Goal: Check status: Check status

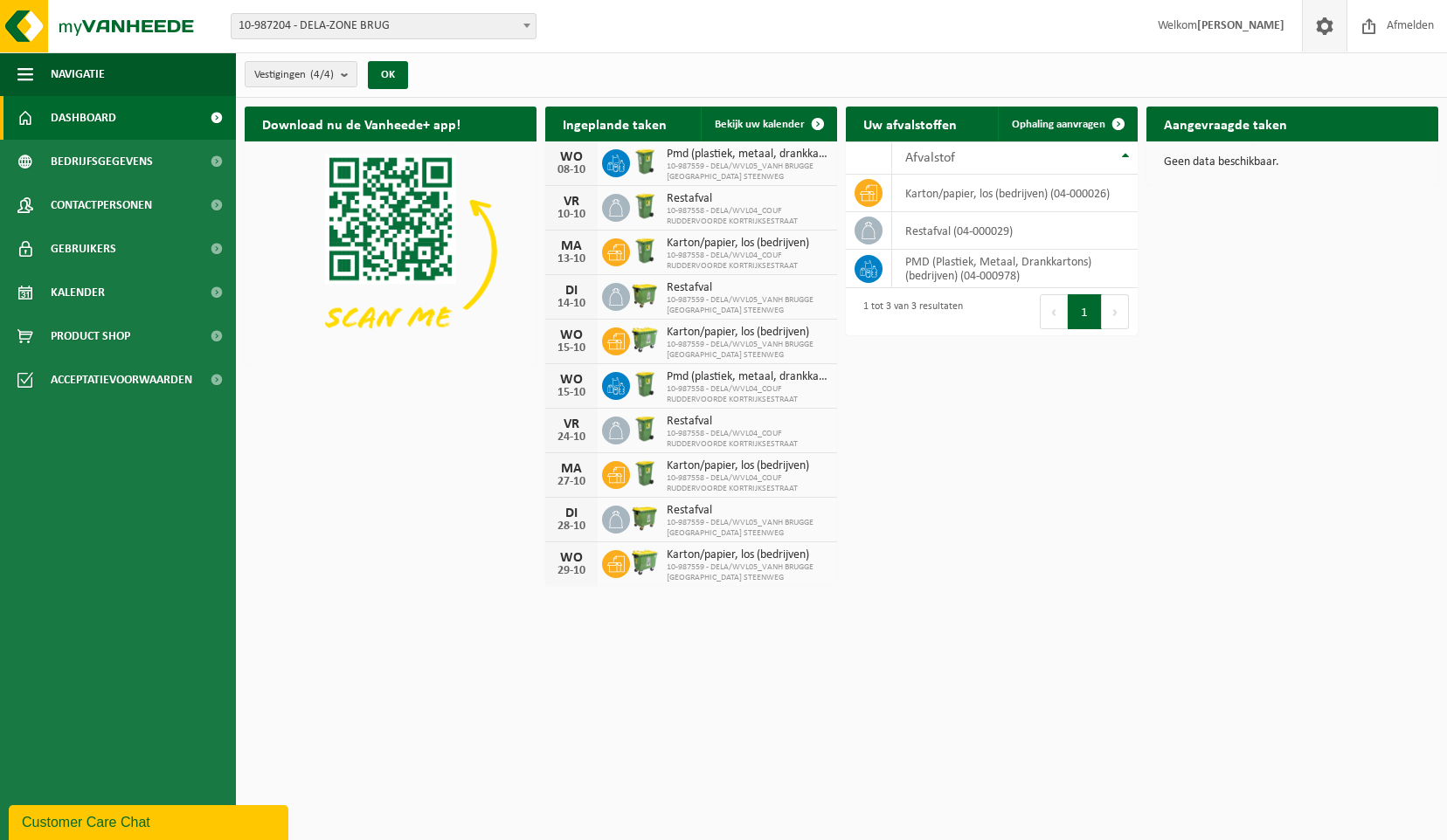
click at [1321, 24] on span at bounding box center [1325, 25] width 26 height 52
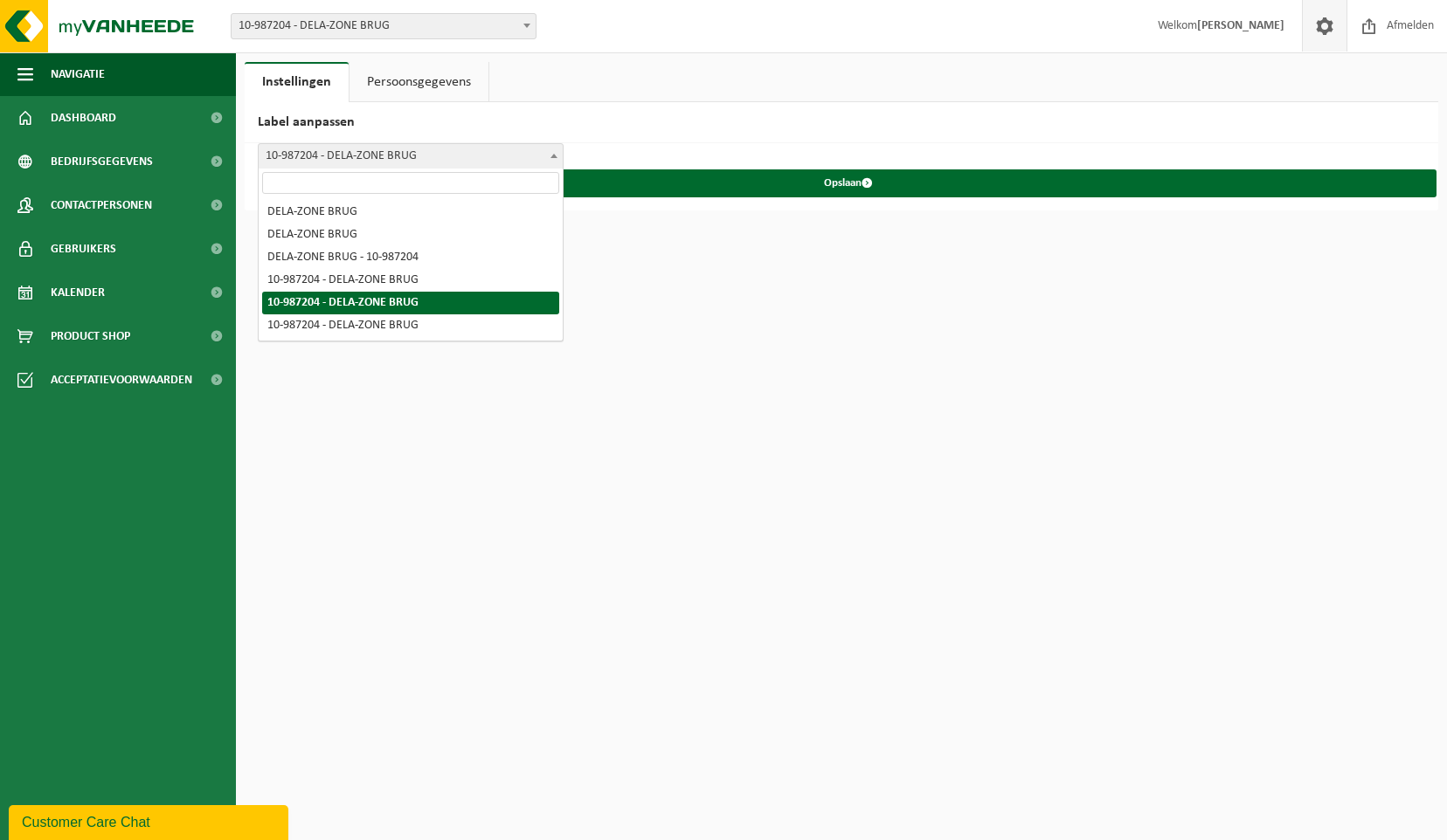
click at [555, 154] on b at bounding box center [554, 155] width 7 height 4
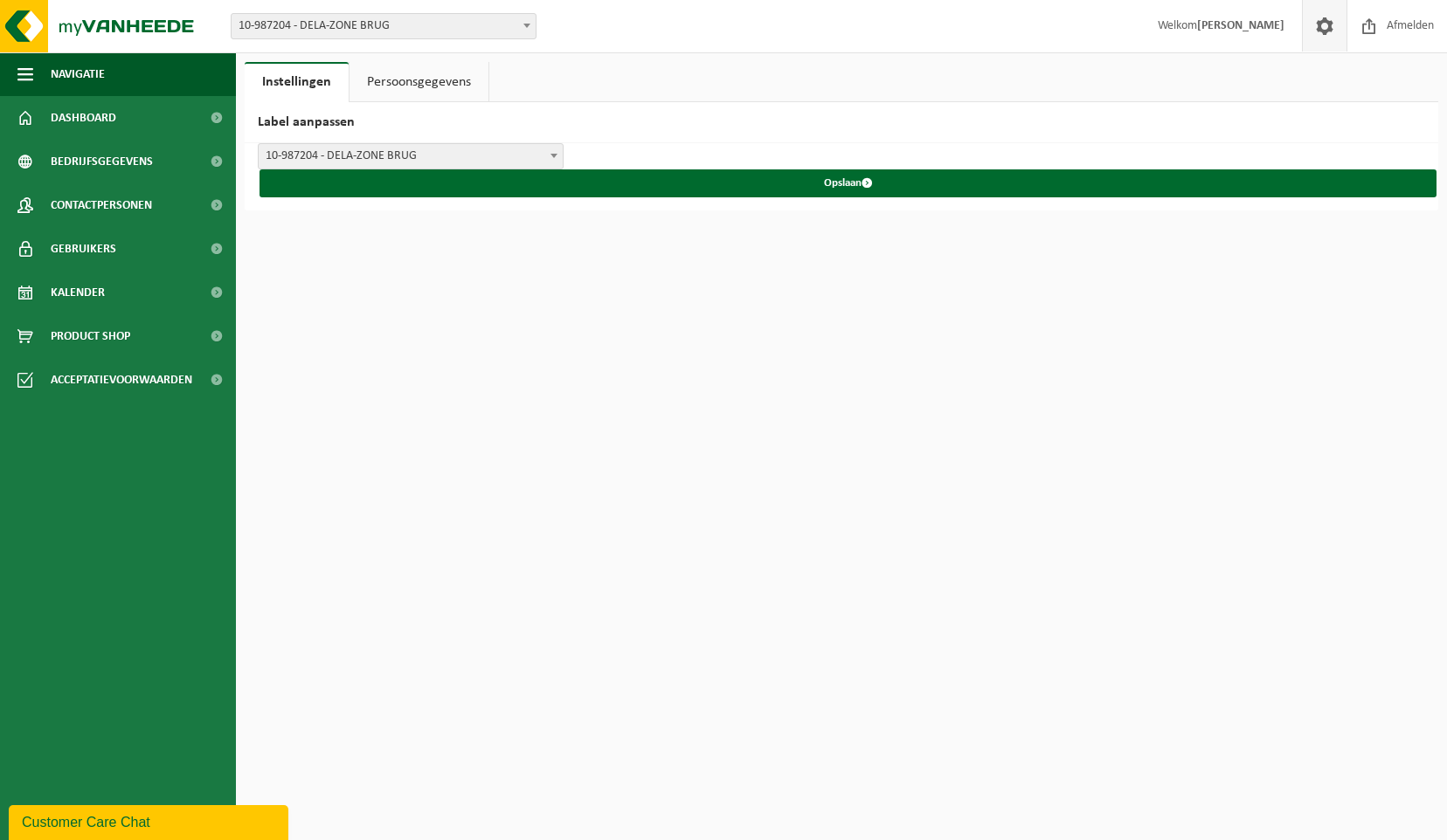
click at [554, 154] on b at bounding box center [554, 155] width 7 height 4
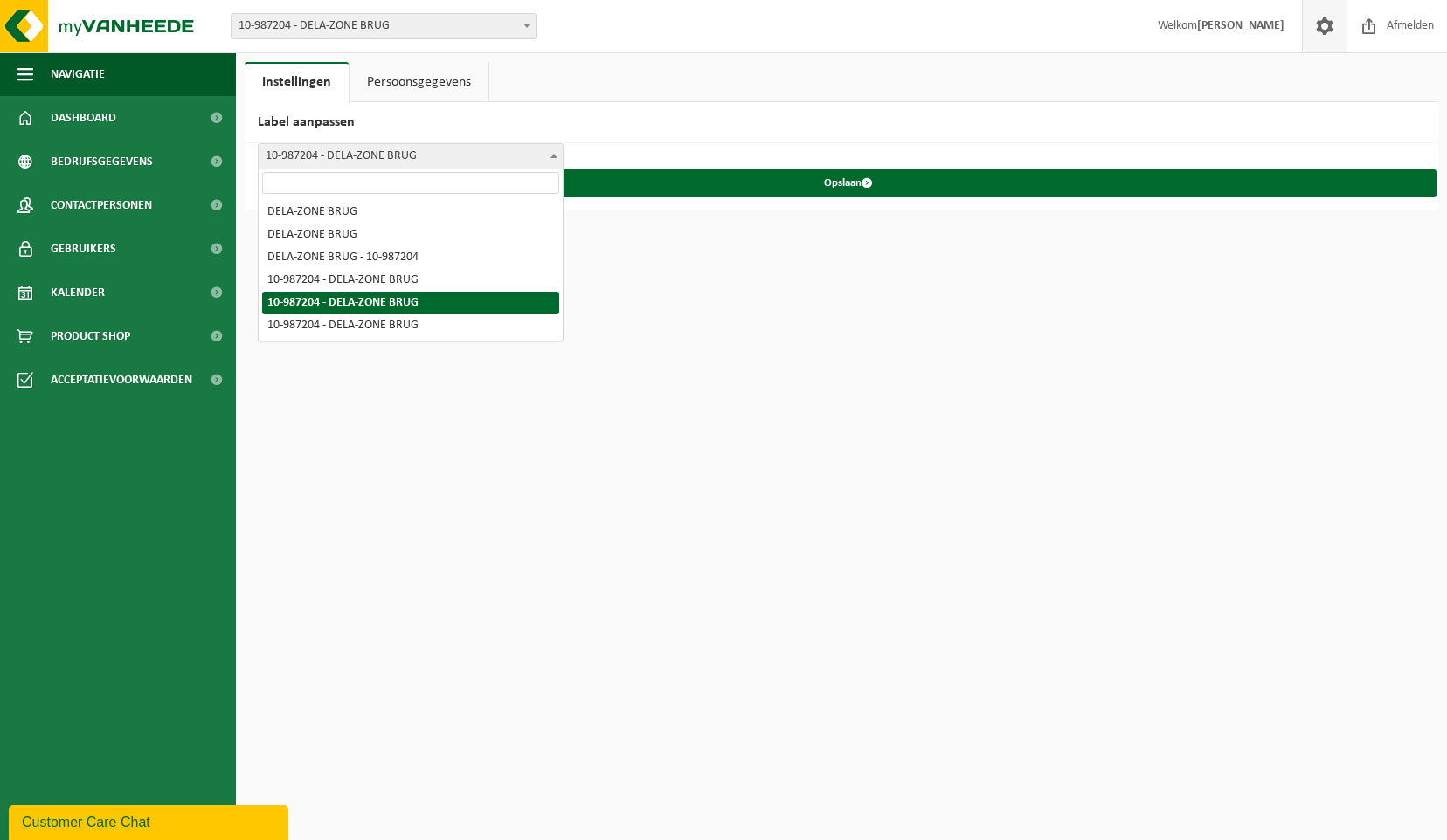
click at [554, 154] on b at bounding box center [554, 155] width 7 height 4
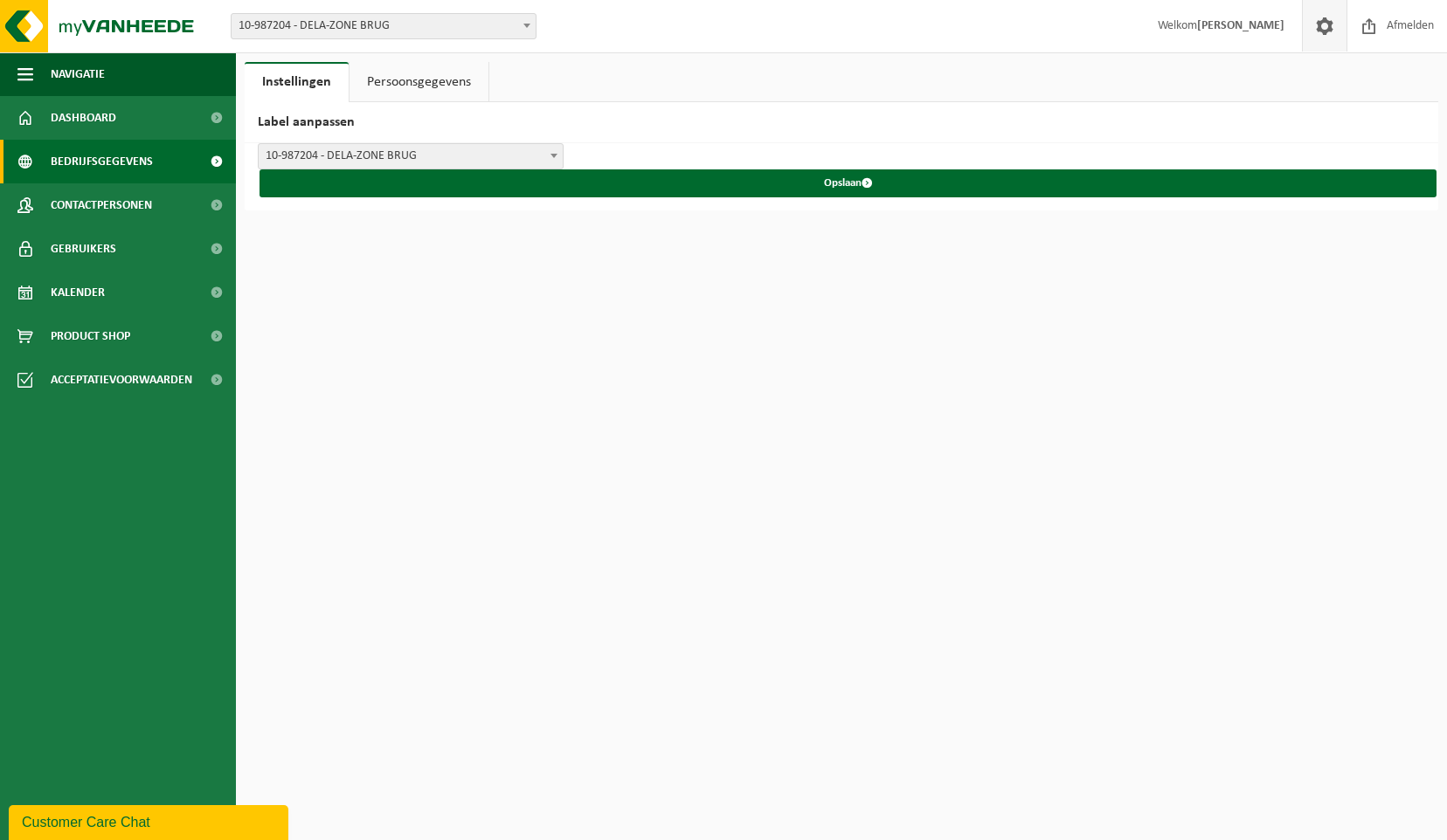
click at [90, 164] on span "Bedrijfsgegevens" at bounding box center [102, 162] width 102 height 44
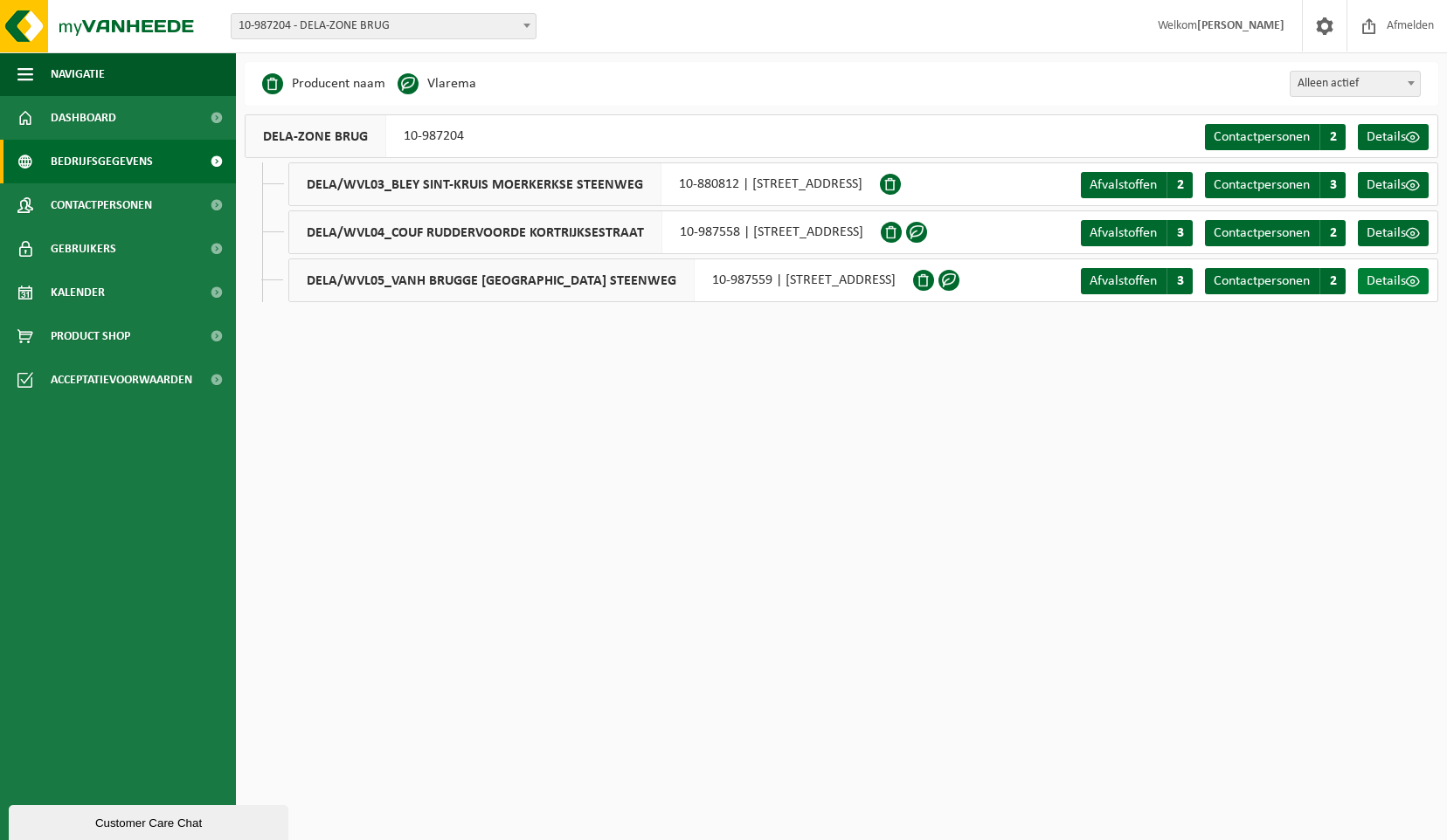
click at [1393, 284] on span "Details" at bounding box center [1386, 282] width 40 height 14
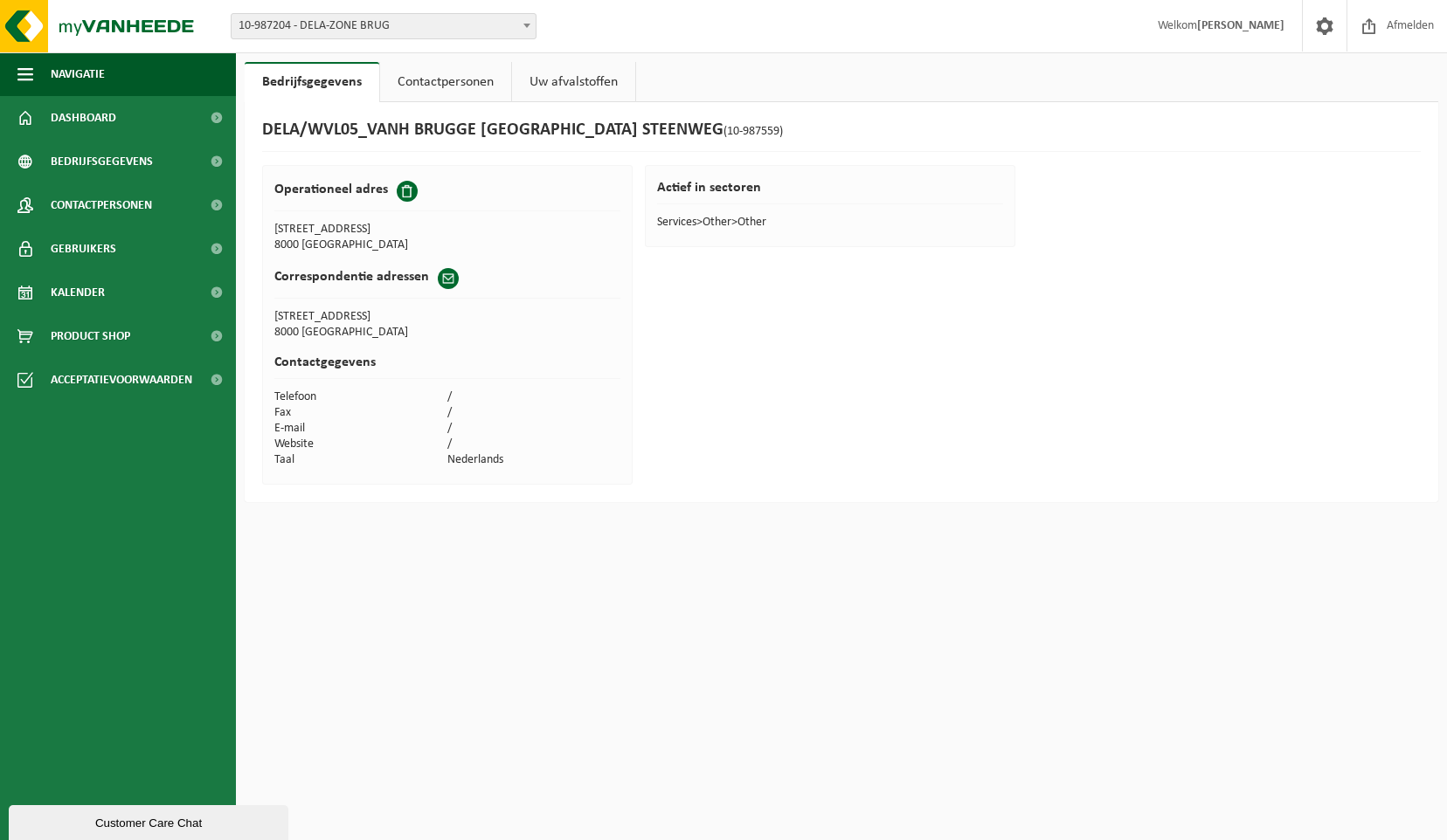
click at [468, 83] on link "Contactpersonen" at bounding box center [445, 83] width 131 height 40
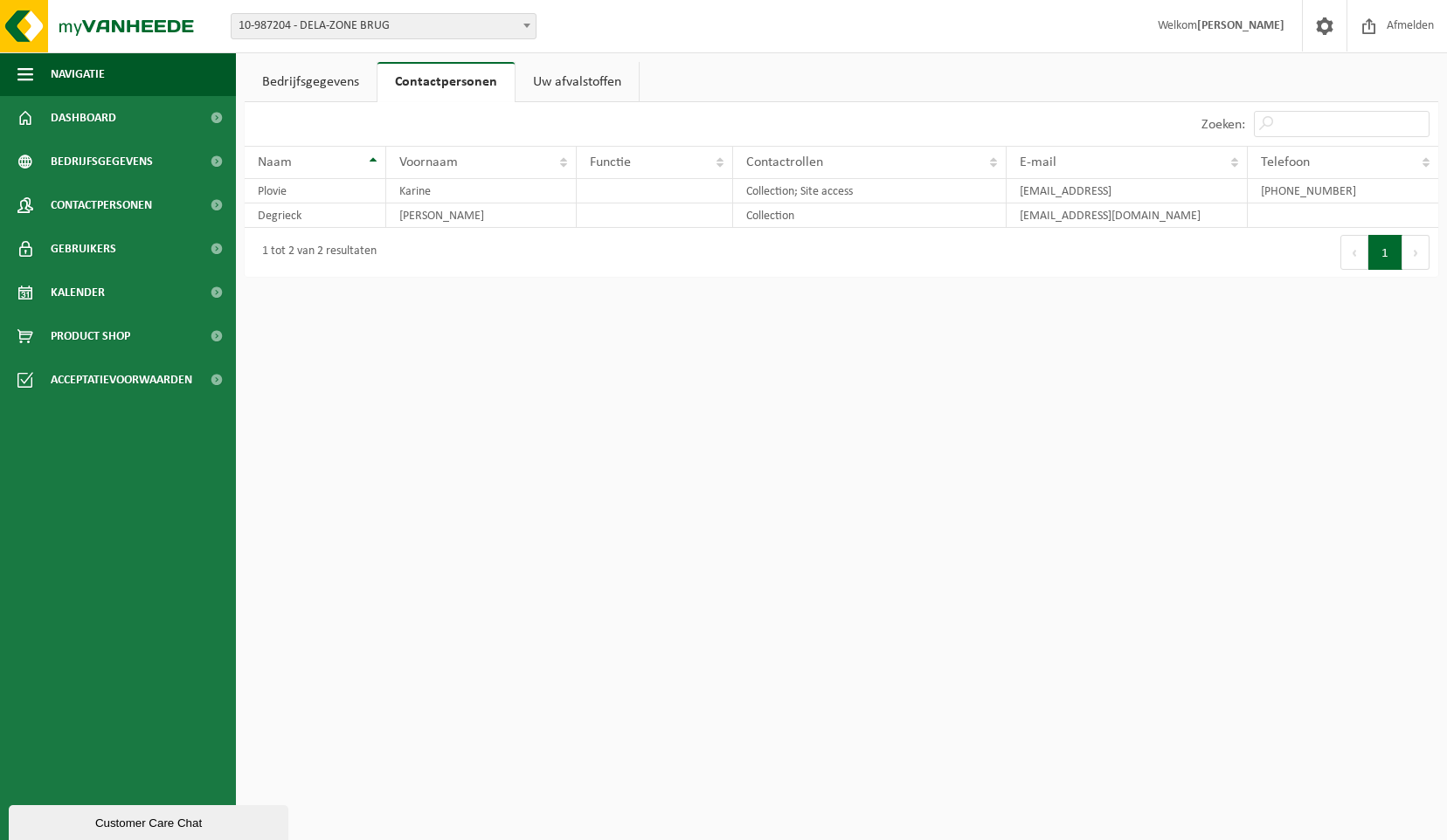
click at [556, 83] on link "Uw afvalstoffen" at bounding box center [577, 83] width 123 height 40
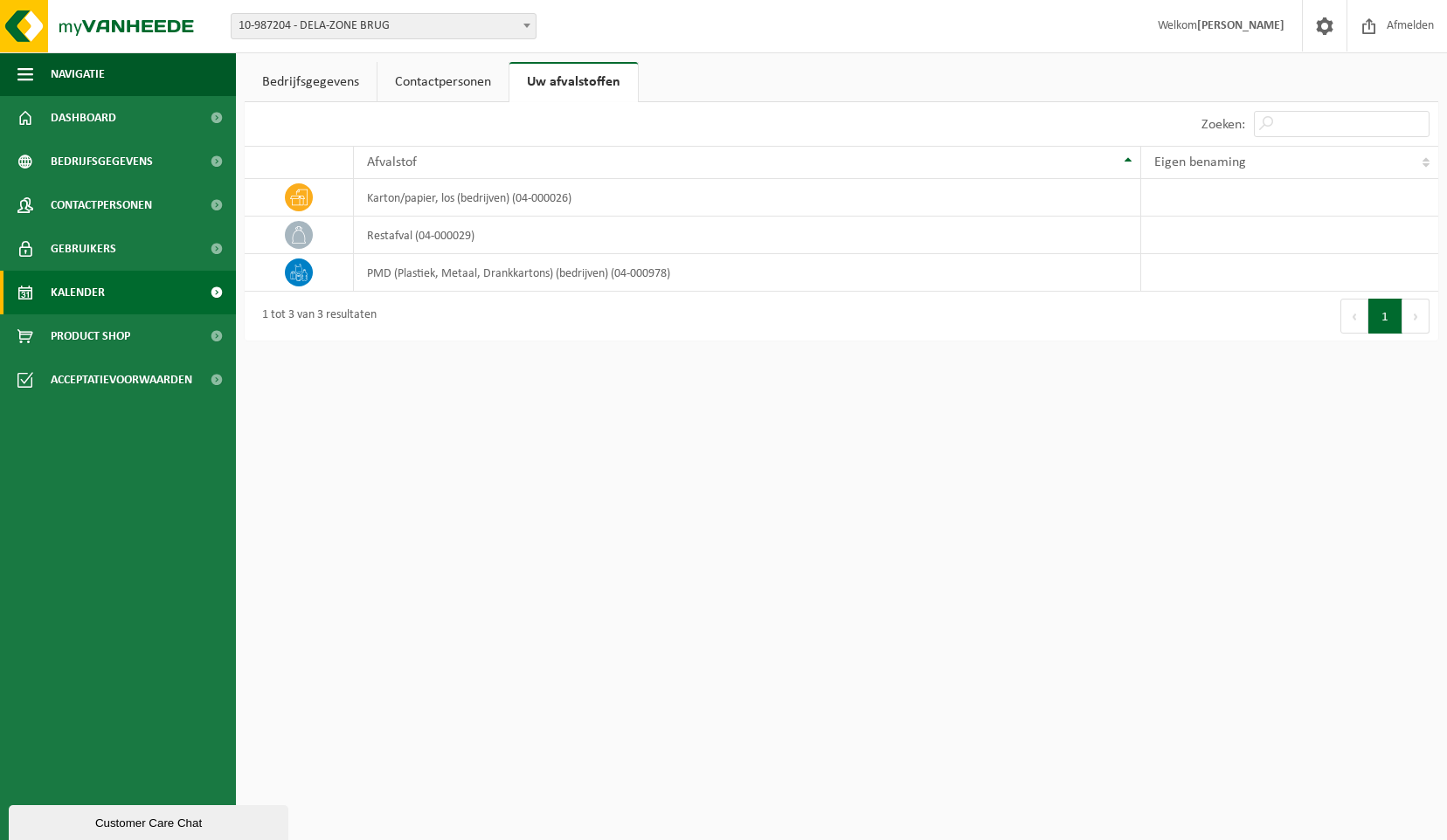
click at [76, 286] on span "Kalender" at bounding box center [78, 293] width 54 height 44
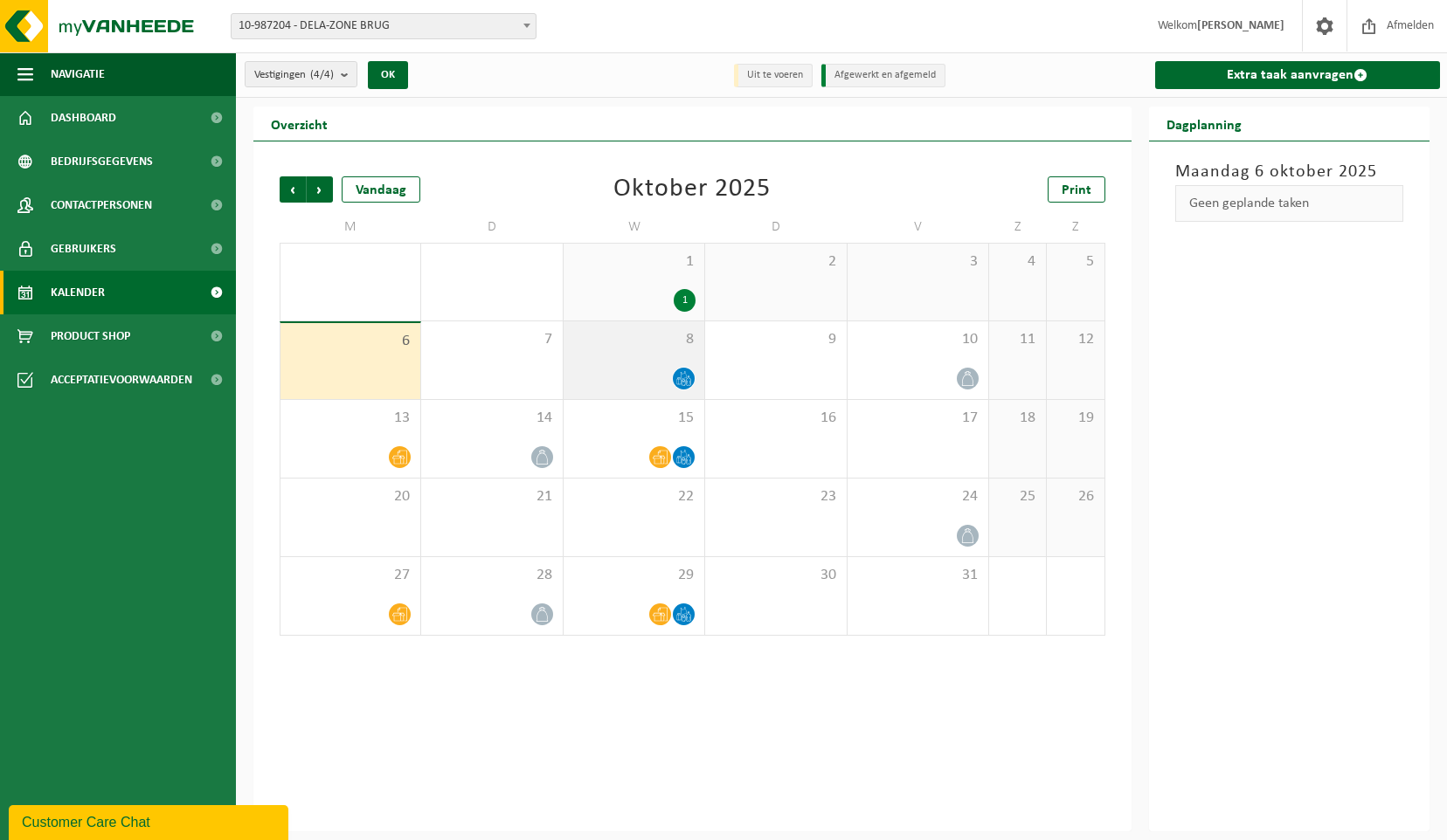
click at [685, 377] on icon at bounding box center [683, 378] width 15 height 15
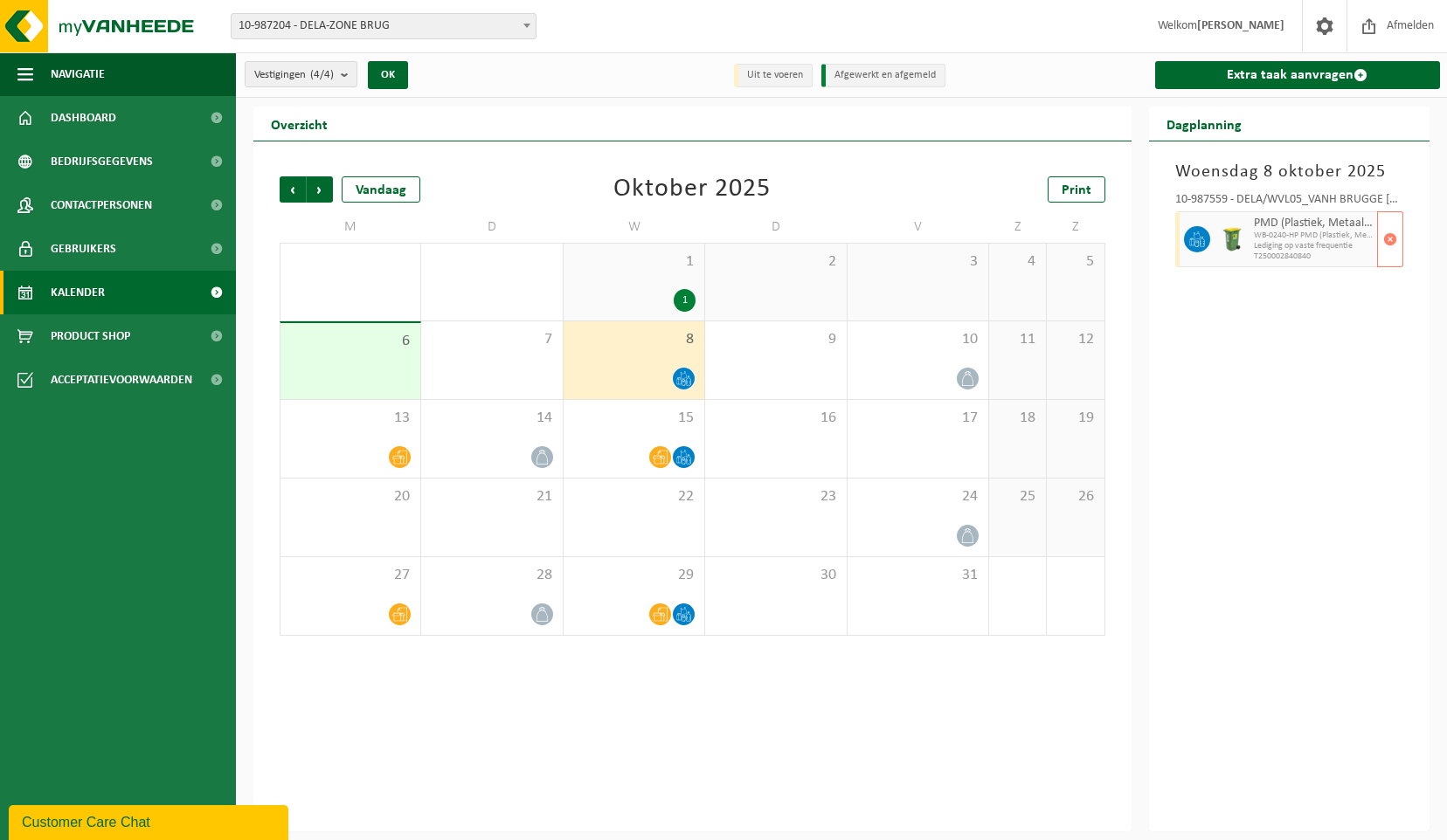
click at [1287, 235] on span "WB-0240-HP PMD (Plastiek, Metaal, Drankkartons) (bedrijven)" at bounding box center [1314, 236] width 119 height 11
drag, startPoint x: 1287, startPoint y: 235, endPoint x: 1264, endPoint y: 197, distance: 44.4
click at [1264, 197] on div "10-987559 - DELA/WVL05_VANH BRUGGE [GEOGRAPHIC_DATA] [GEOGRAPHIC_DATA] - [GEOGR…" at bounding box center [1290, 203] width 229 height 18
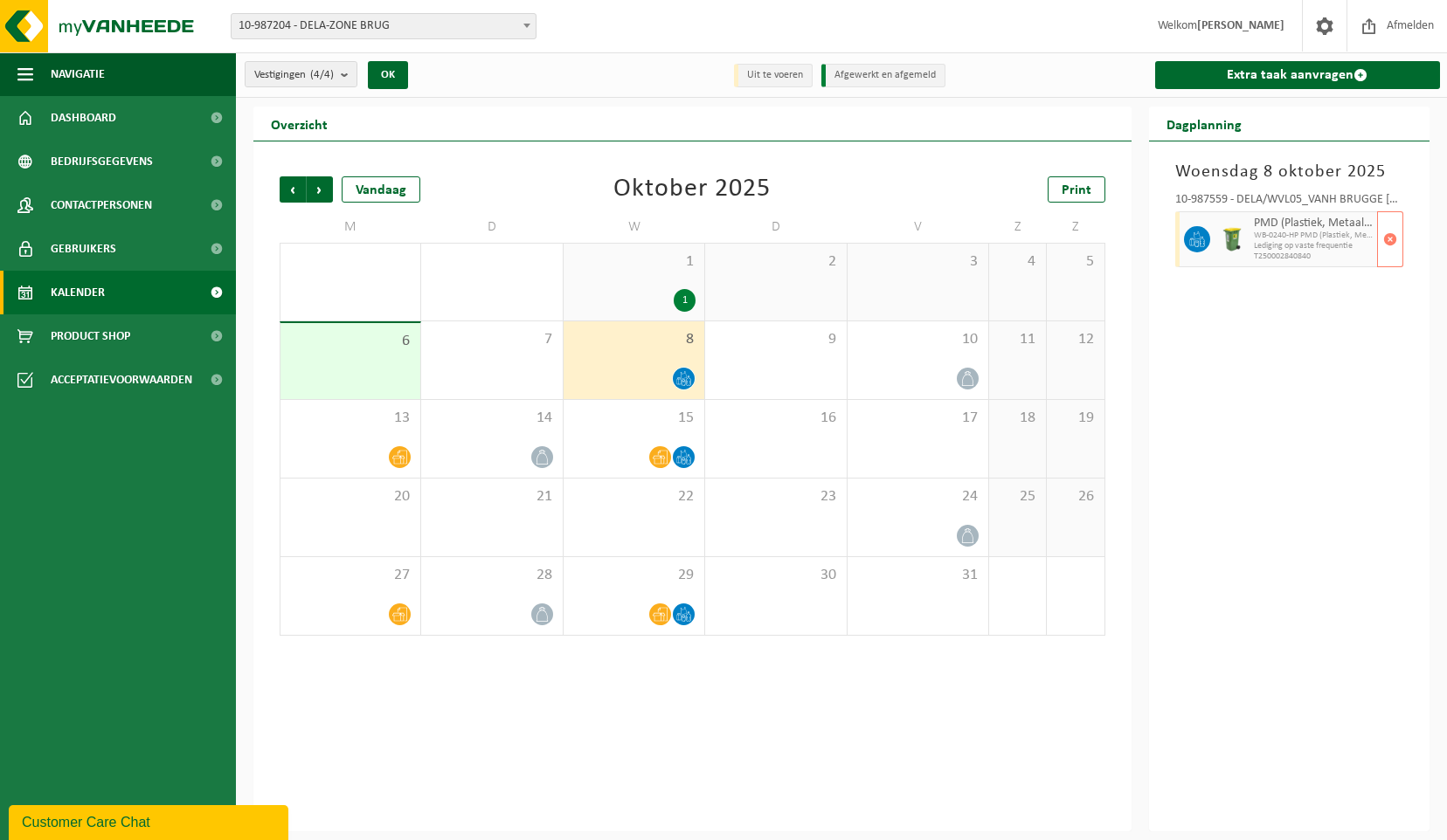
drag, startPoint x: 1264, startPoint y: 197, endPoint x: 1199, endPoint y: 235, distance: 75.3
click at [1199, 235] on icon at bounding box center [1198, 240] width 16 height 16
drag, startPoint x: 1199, startPoint y: 235, endPoint x: 1255, endPoint y: 335, distance: 114.6
click at [1255, 335] on div "Woensdag 8 oktober 2025 10-987559 - DELA/WVL05_VANH BRUGGE BLANKENBERGSE STEENW…" at bounding box center [1290, 486] width 281 height 690
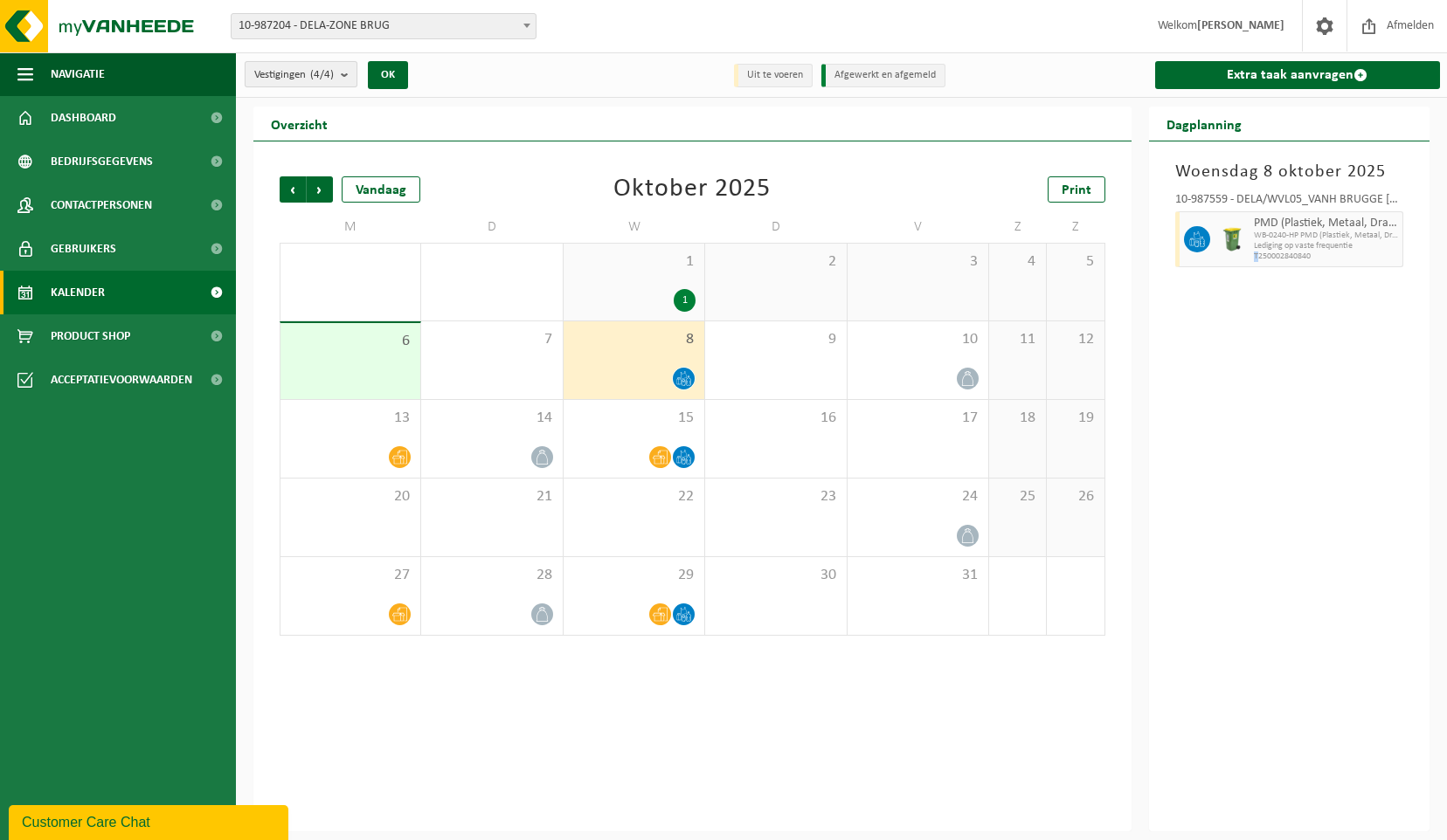
click at [351, 77] on b "submit" at bounding box center [349, 75] width 16 height 25
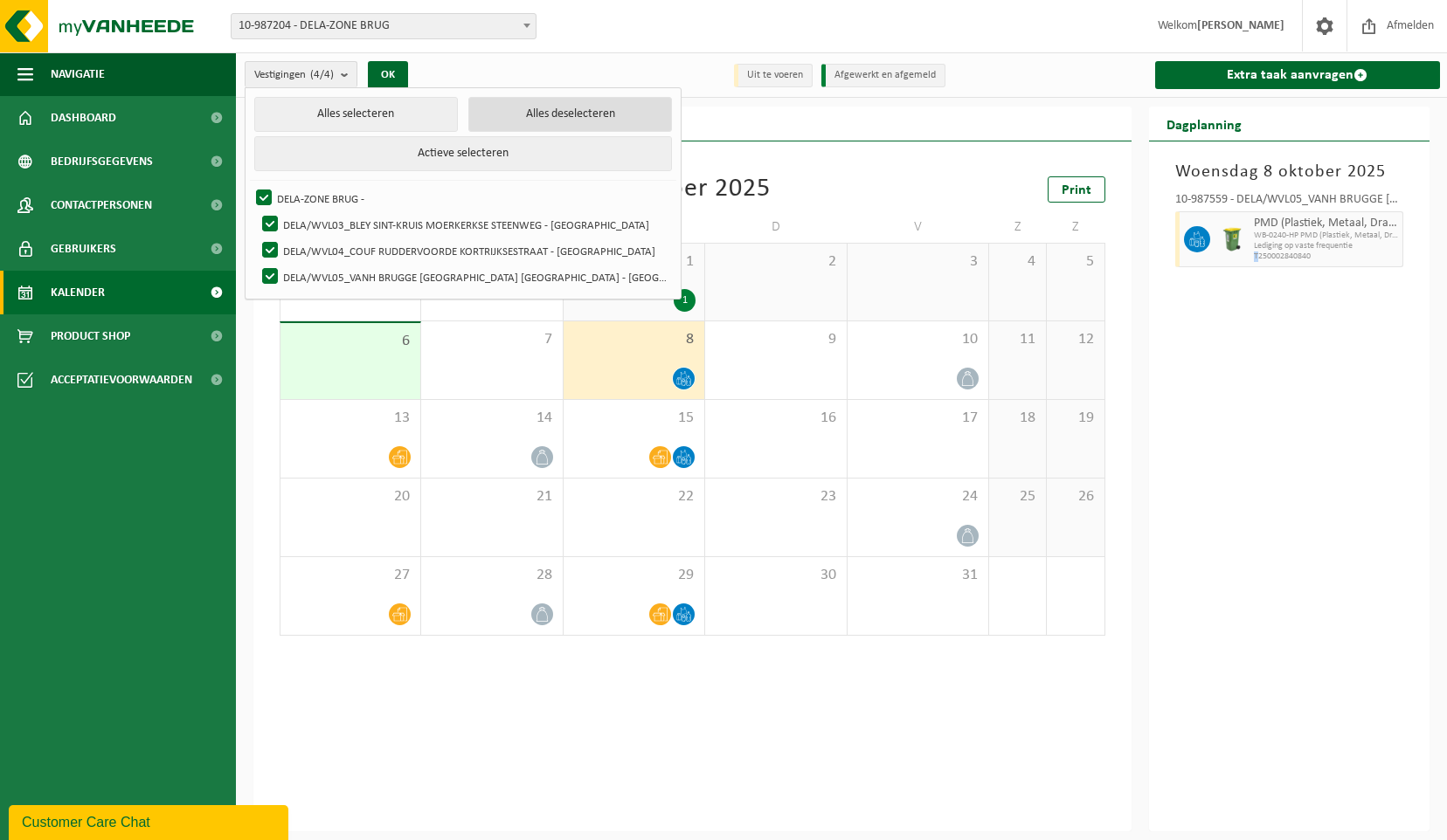
click at [484, 111] on button "Alles deselecteren" at bounding box center [570, 114] width 204 height 35
checkbox input "false"
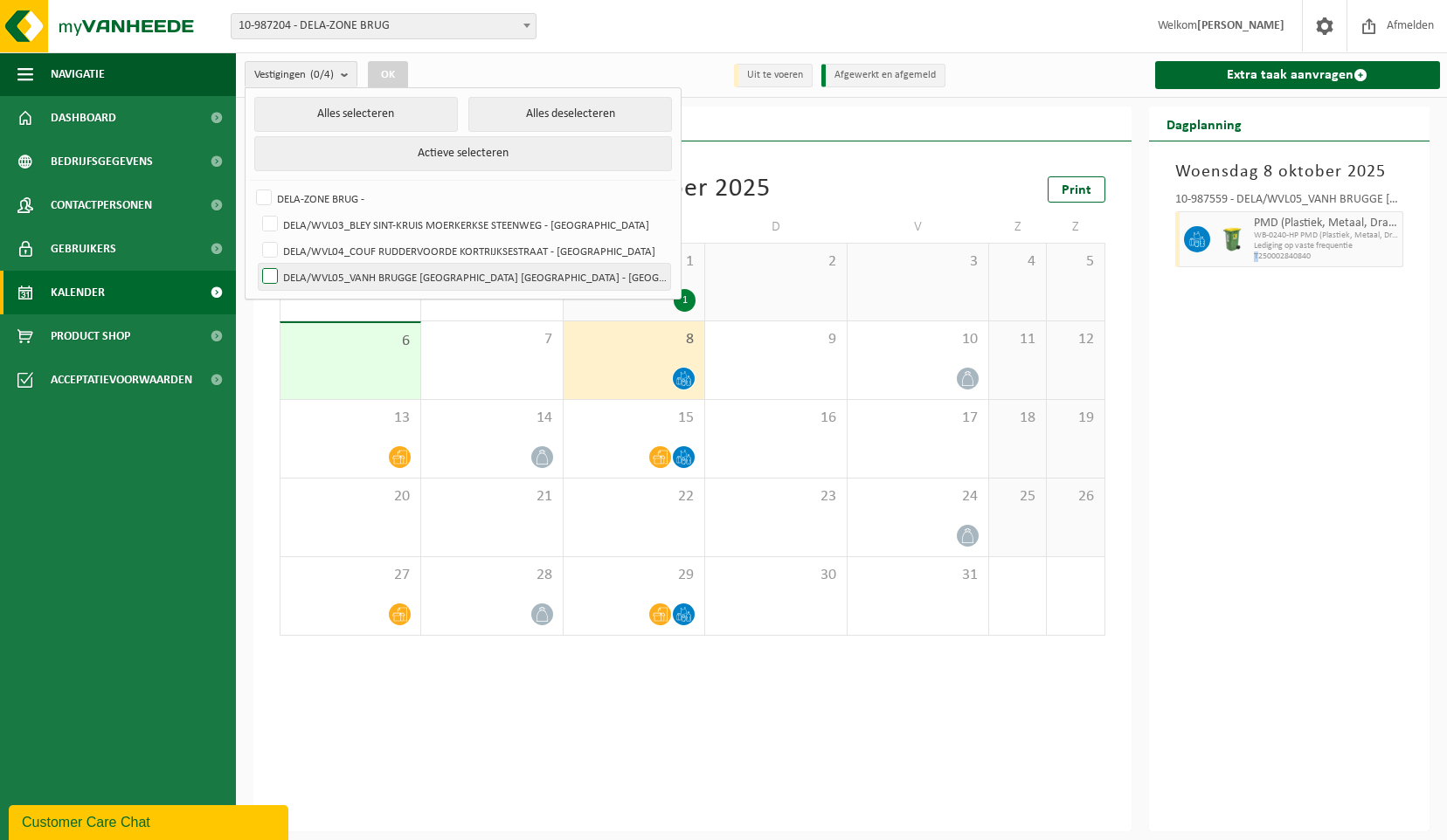
click at [271, 274] on label "DELA/WVL05_VANH BRUGGE [GEOGRAPHIC_DATA] [GEOGRAPHIC_DATA] - [GEOGRAPHIC_DATA]" at bounding box center [464, 277] width 412 height 26
click at [256, 264] on input "DELA/WVL05_VANH BRUGGE [GEOGRAPHIC_DATA] [GEOGRAPHIC_DATA] - [GEOGRAPHIC_DATA]" at bounding box center [256, 263] width 1 height 1
checkbox input "true"
click at [397, 75] on button "OK" at bounding box center [388, 75] width 40 height 28
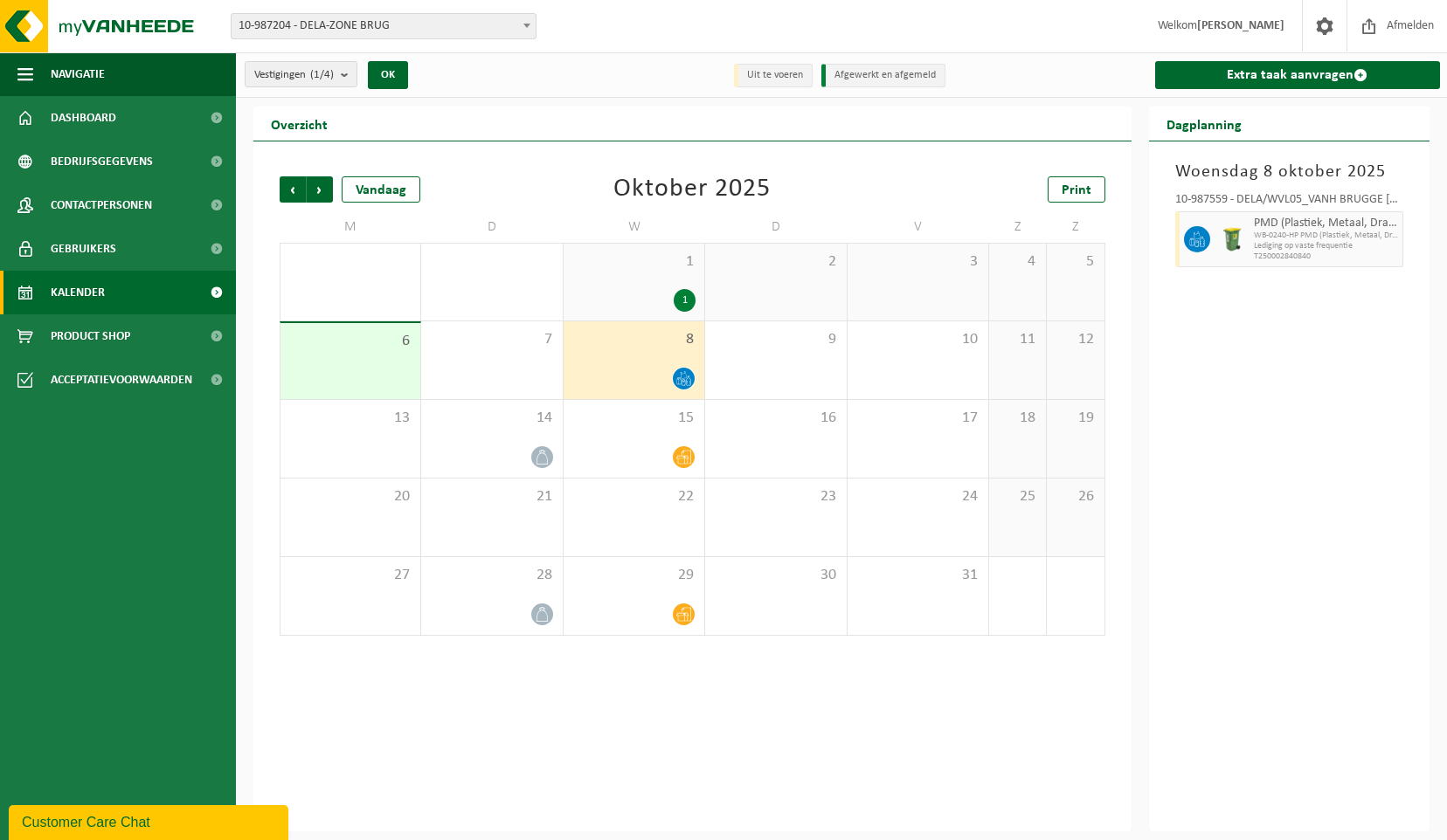
click at [1206, 32] on strong "[PERSON_NAME]" at bounding box center [1242, 25] width 88 height 13
click at [1316, 28] on span at bounding box center [1325, 25] width 26 height 52
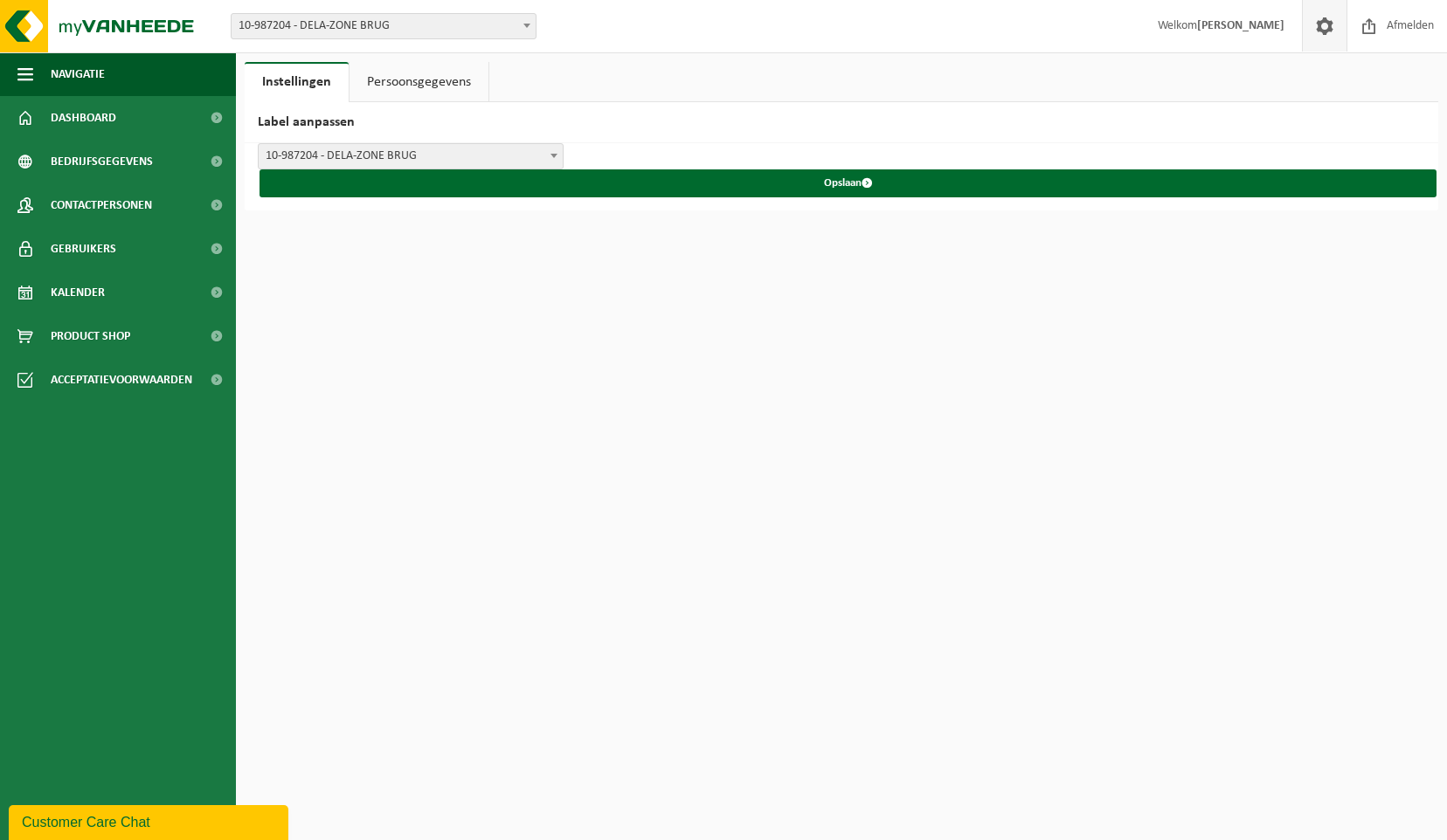
click at [428, 84] on link "Persoonsgegevens" at bounding box center [419, 83] width 139 height 40
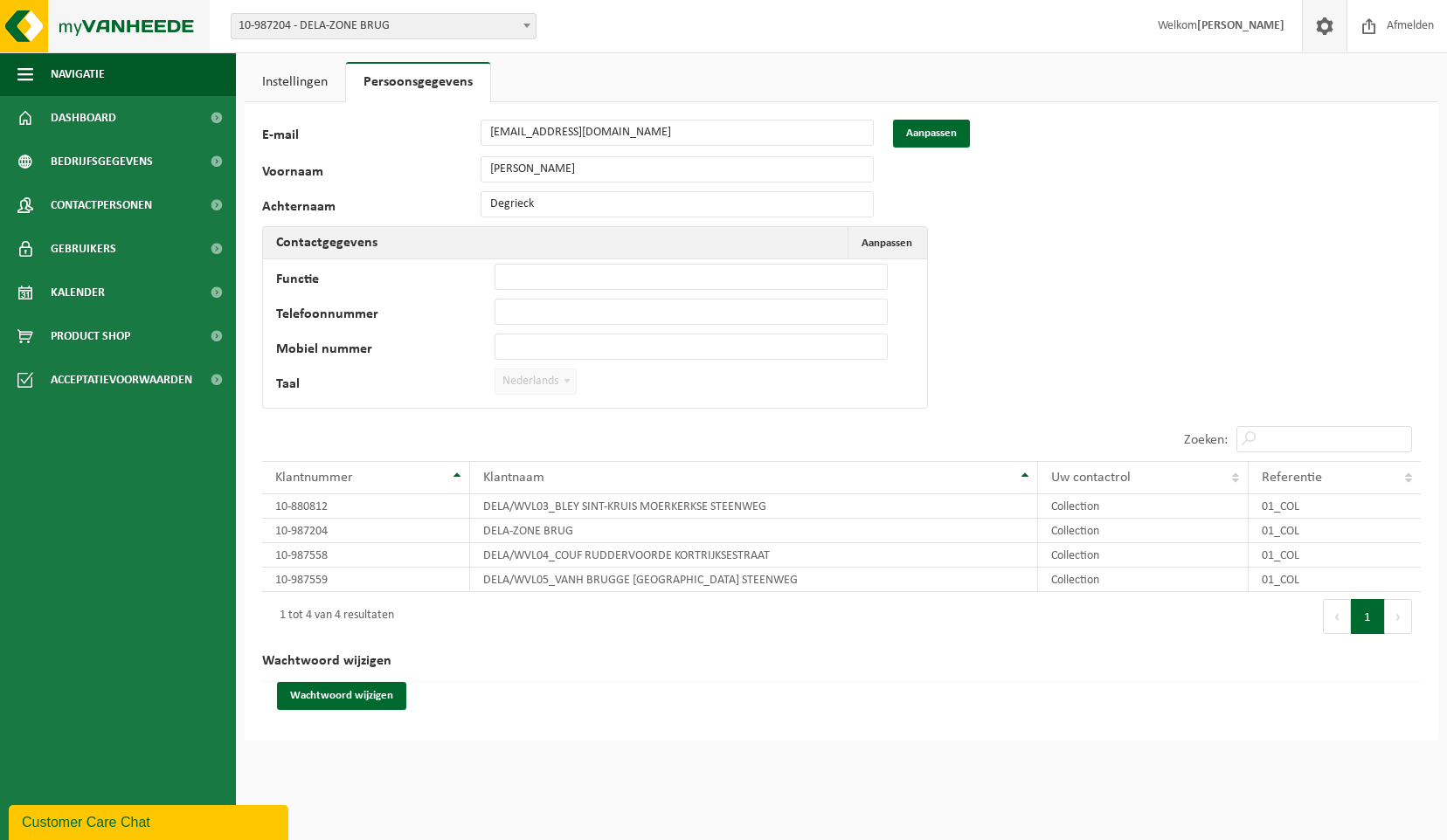
click at [162, 20] on img at bounding box center [104, 26] width 210 height 53
